Goal: Task Accomplishment & Management: Complete application form

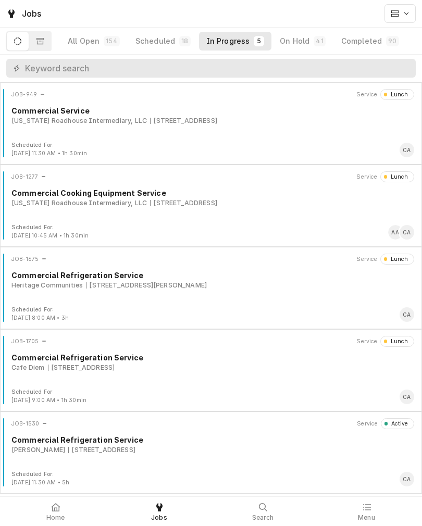
click at [297, 452] on div "Buck Snort 419 Sharp St, Glenwood, Ia 51534" at bounding box center [212, 449] width 403 height 9
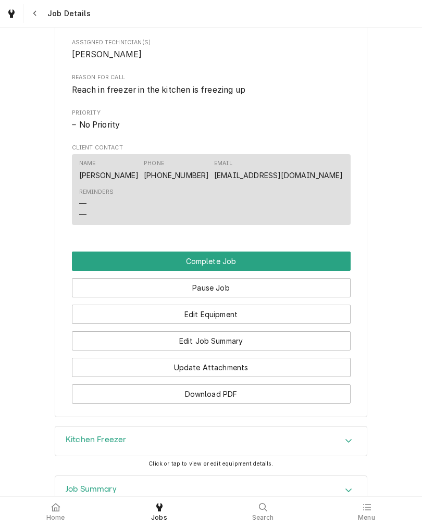
scroll to position [743, 0]
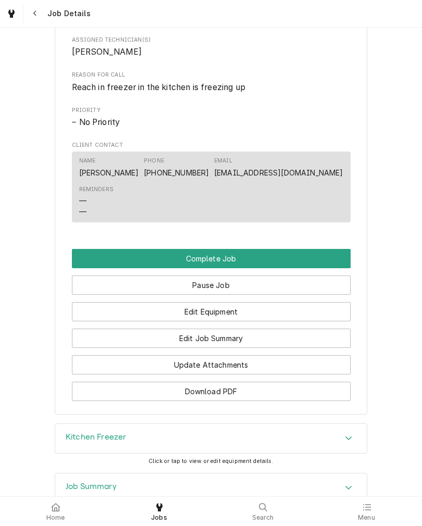
click at [279, 268] on button "Complete Job" at bounding box center [211, 258] width 279 height 19
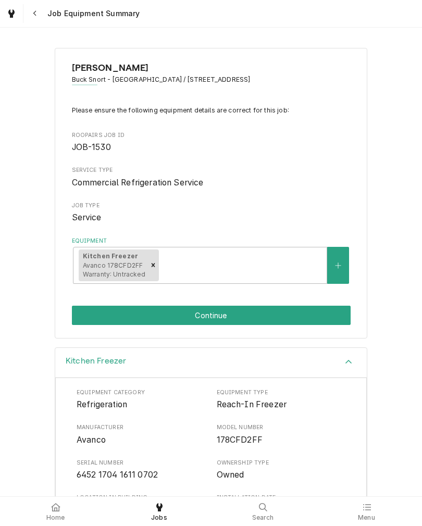
click at [307, 321] on button "Continue" at bounding box center [211, 315] width 279 height 19
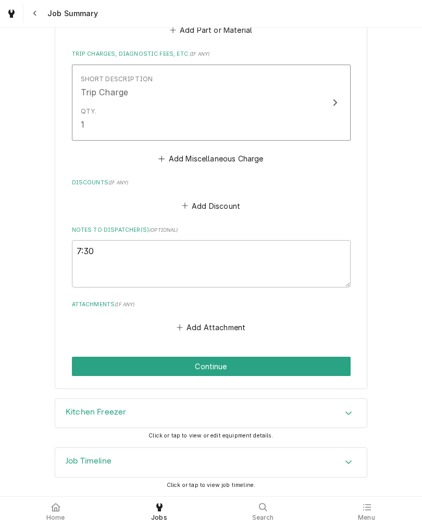
scroll to position [1739, 0]
click at [277, 370] on button "Continue" at bounding box center [211, 366] width 279 height 19
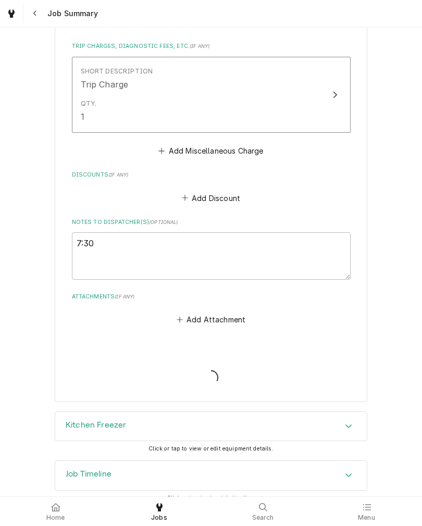
type textarea "x"
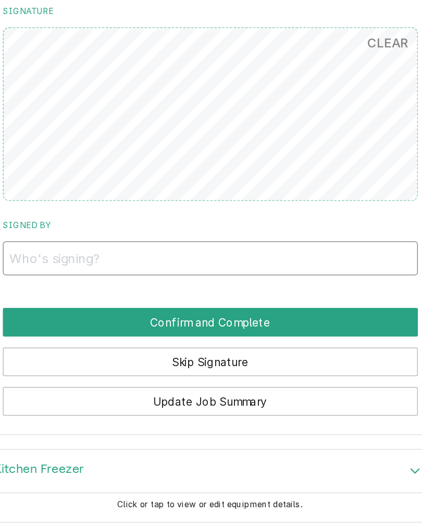
click at [72, 261] on input "Signed By" at bounding box center [211, 272] width 279 height 23
type input "[PERSON_NAME]"
click at [72, 306] on button "Confirm and Complete" at bounding box center [211, 315] width 279 height 19
